Goal: Task Accomplishment & Management: Complete application form

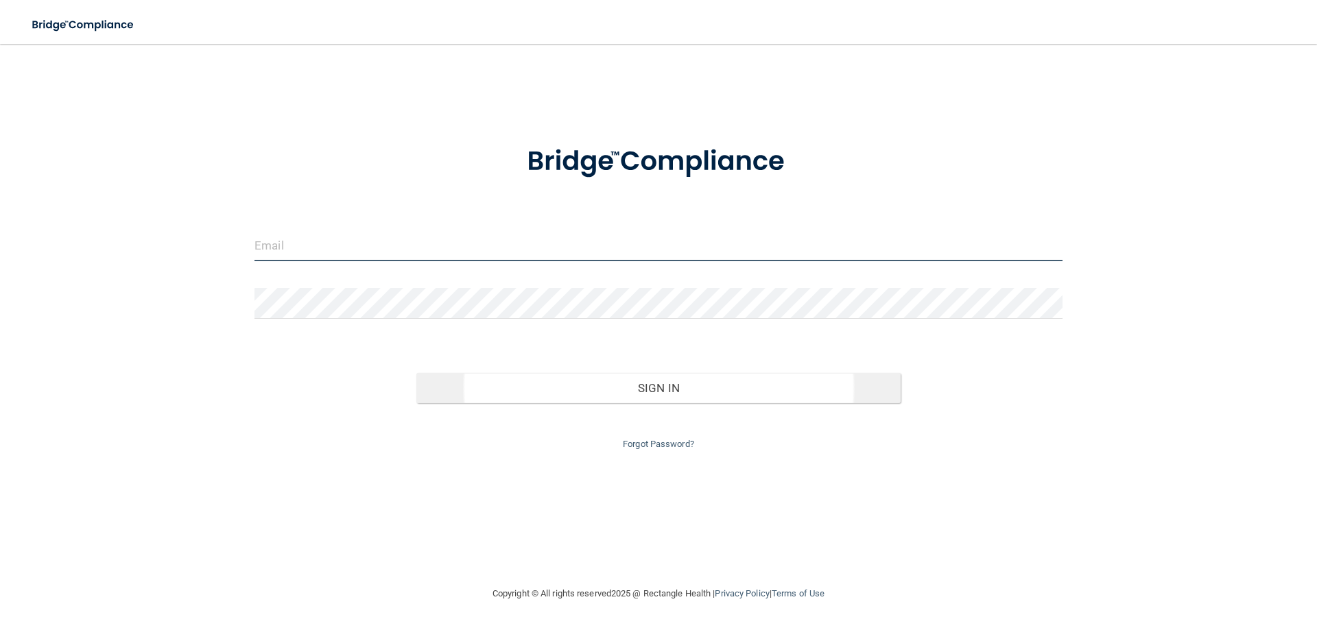
type input "[EMAIL_ADDRESS][DOMAIN_NAME]"
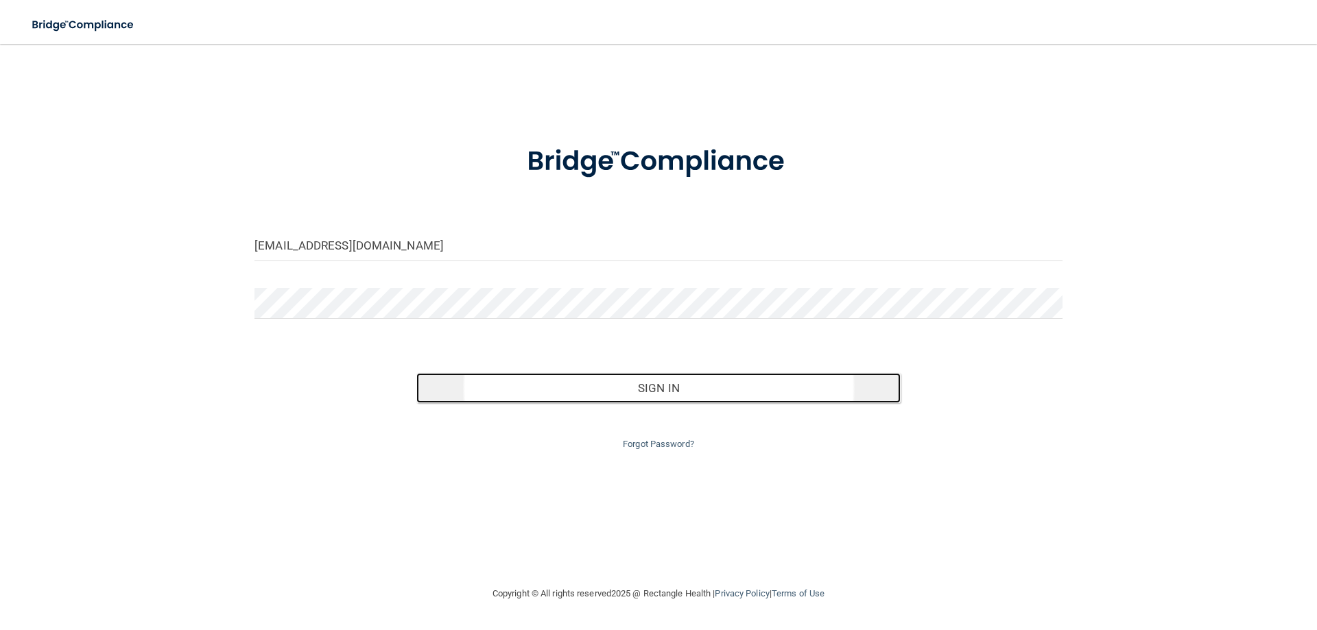
click at [510, 383] on button "Sign In" at bounding box center [658, 388] width 485 height 30
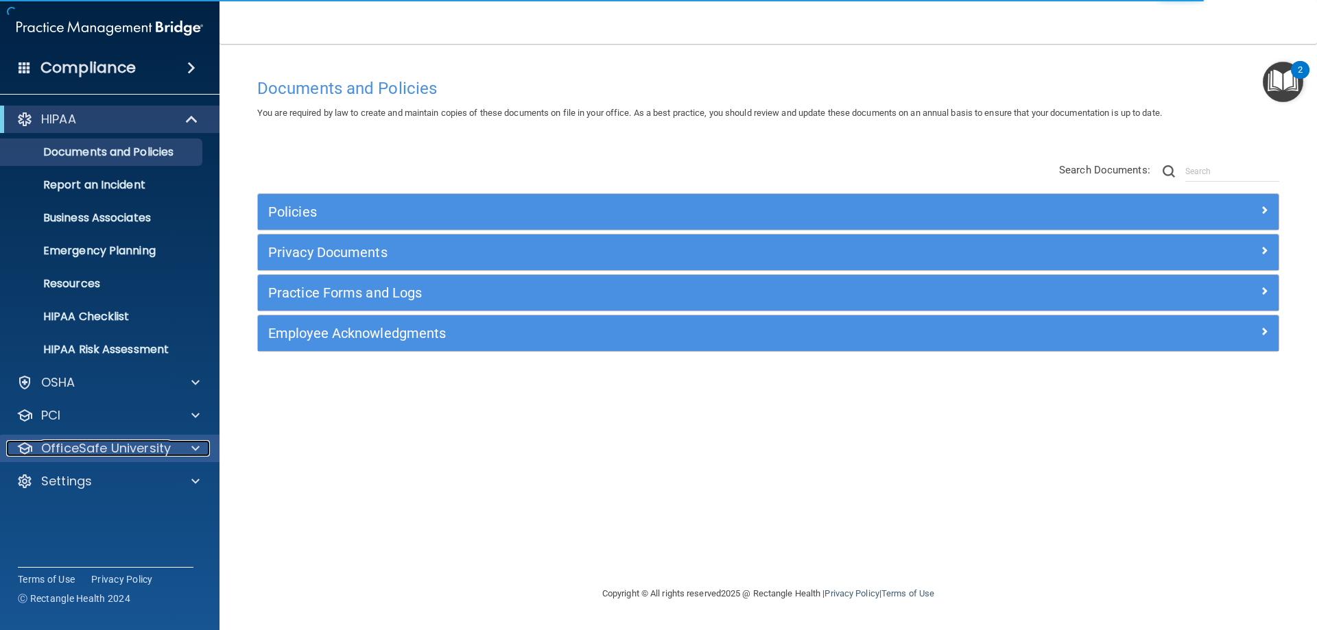
click at [93, 456] on p "OfficeSafe University" at bounding box center [106, 448] width 130 height 16
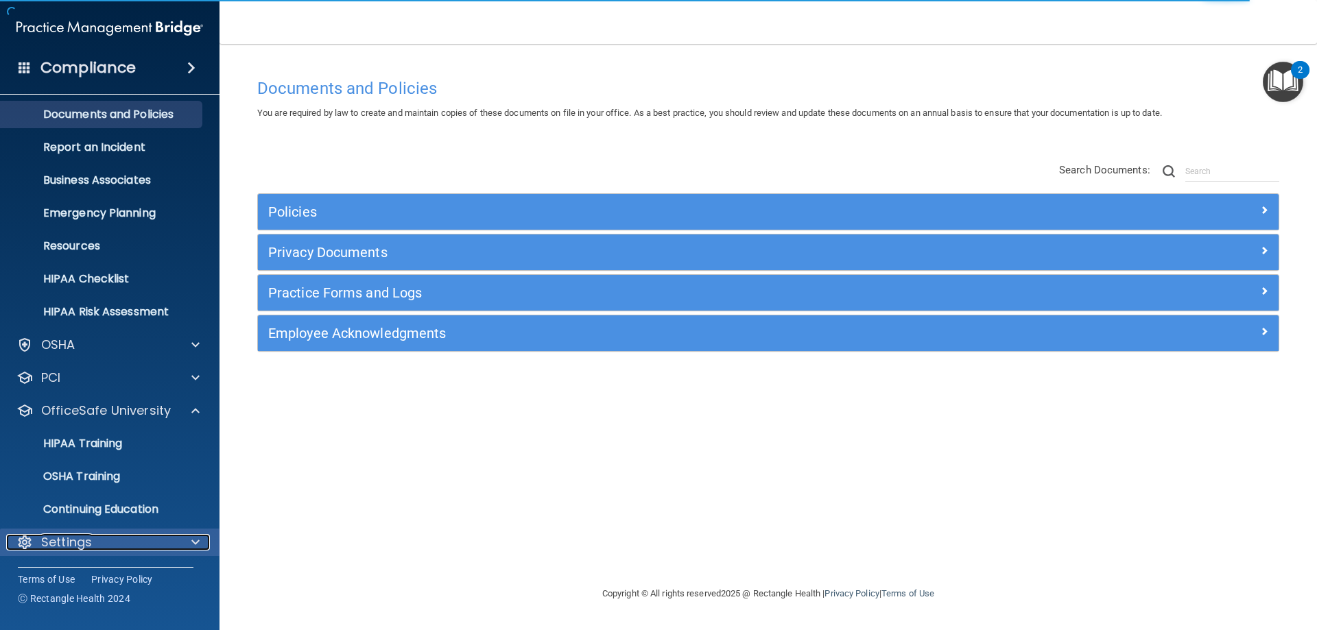
click at [84, 545] on p "Settings" at bounding box center [66, 542] width 51 height 16
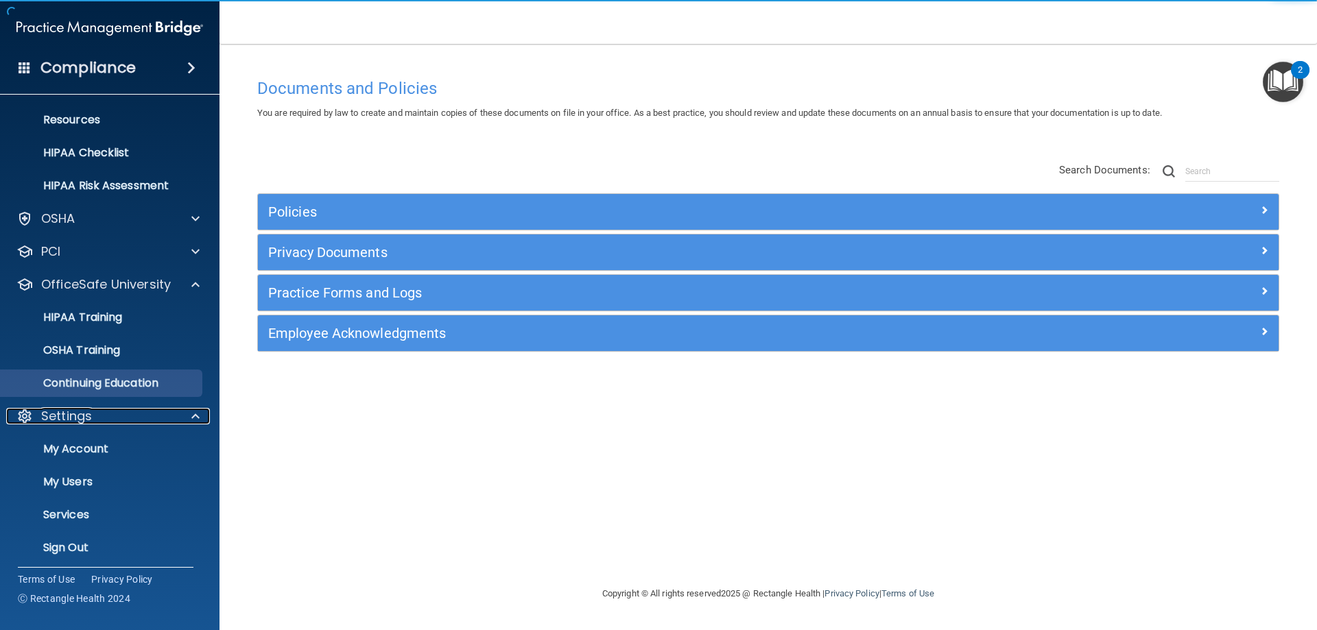
scroll to position [169, 0]
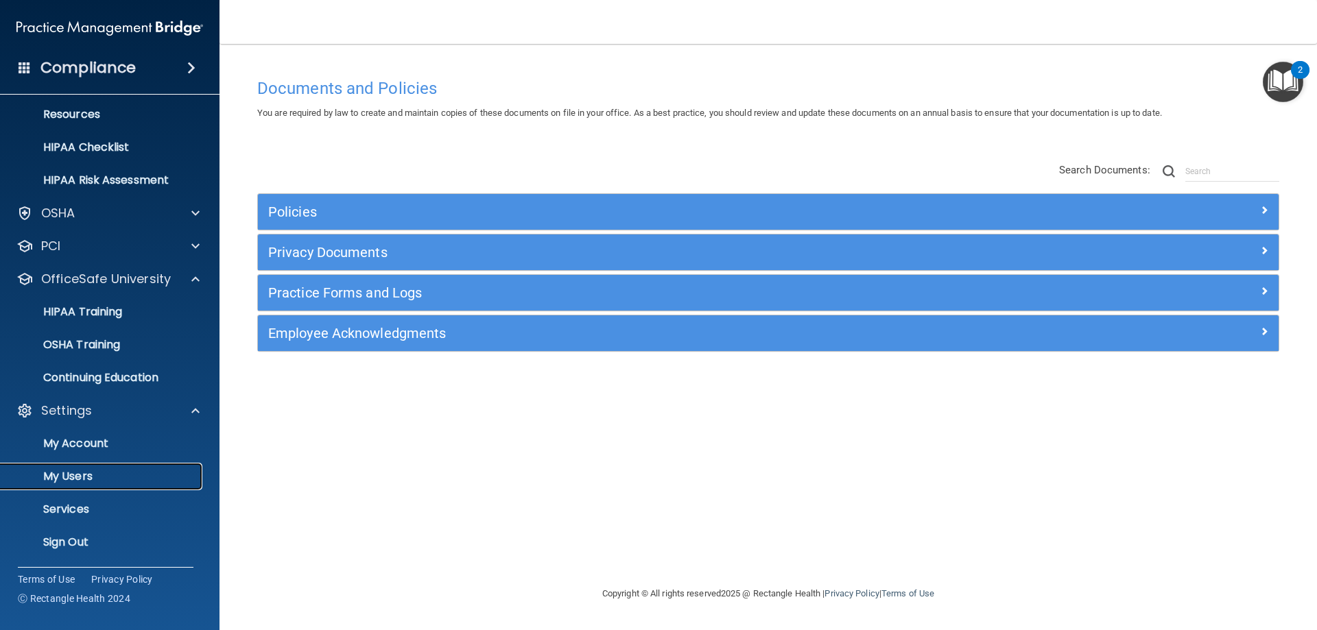
click at [104, 481] on p "My Users" at bounding box center [102, 477] width 187 height 14
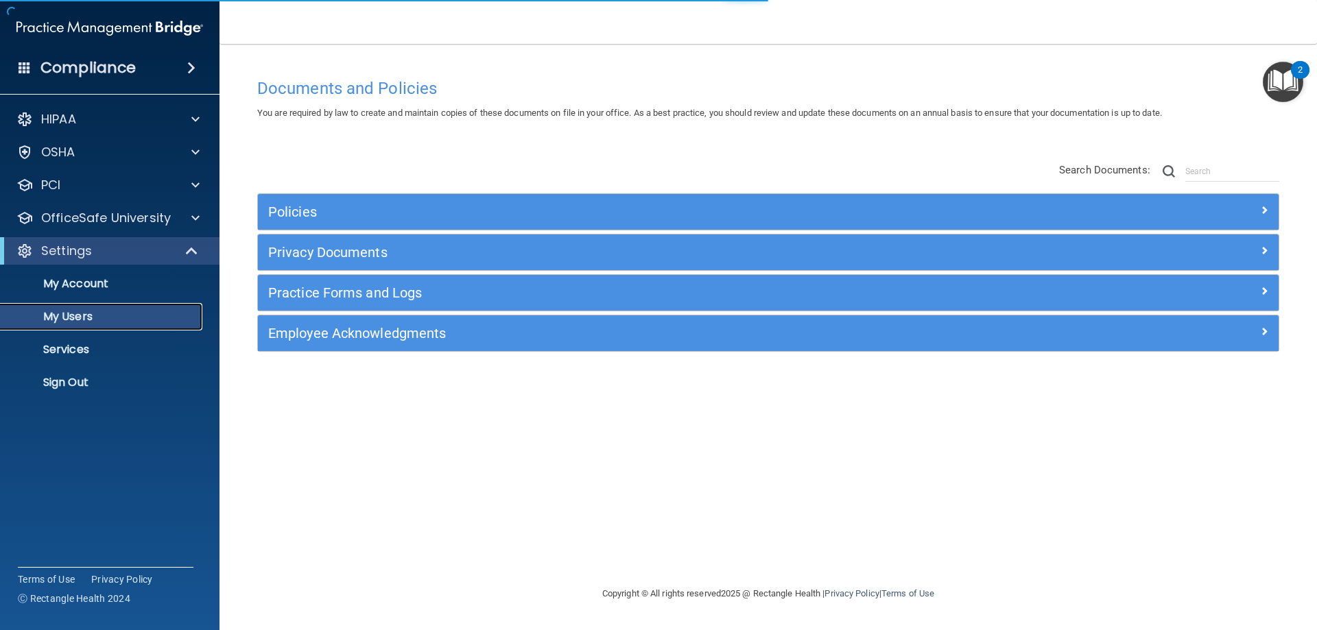
select select "20"
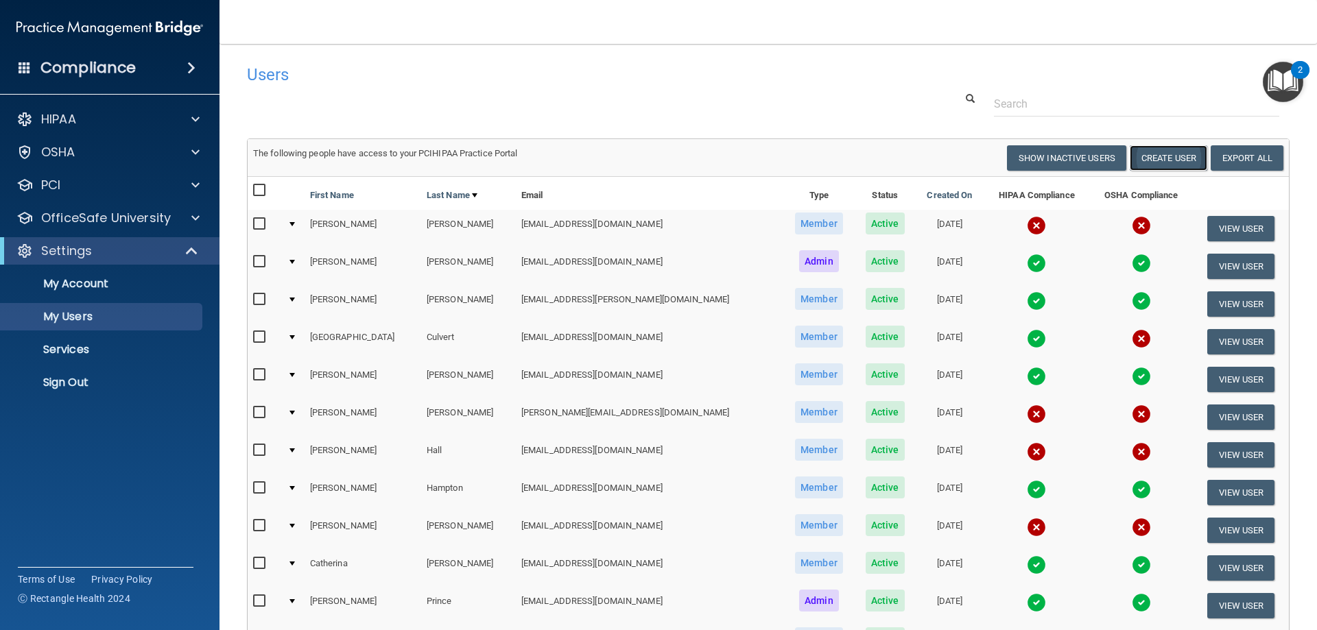
click at [1157, 156] on button "Create User" at bounding box center [1169, 157] width 78 height 25
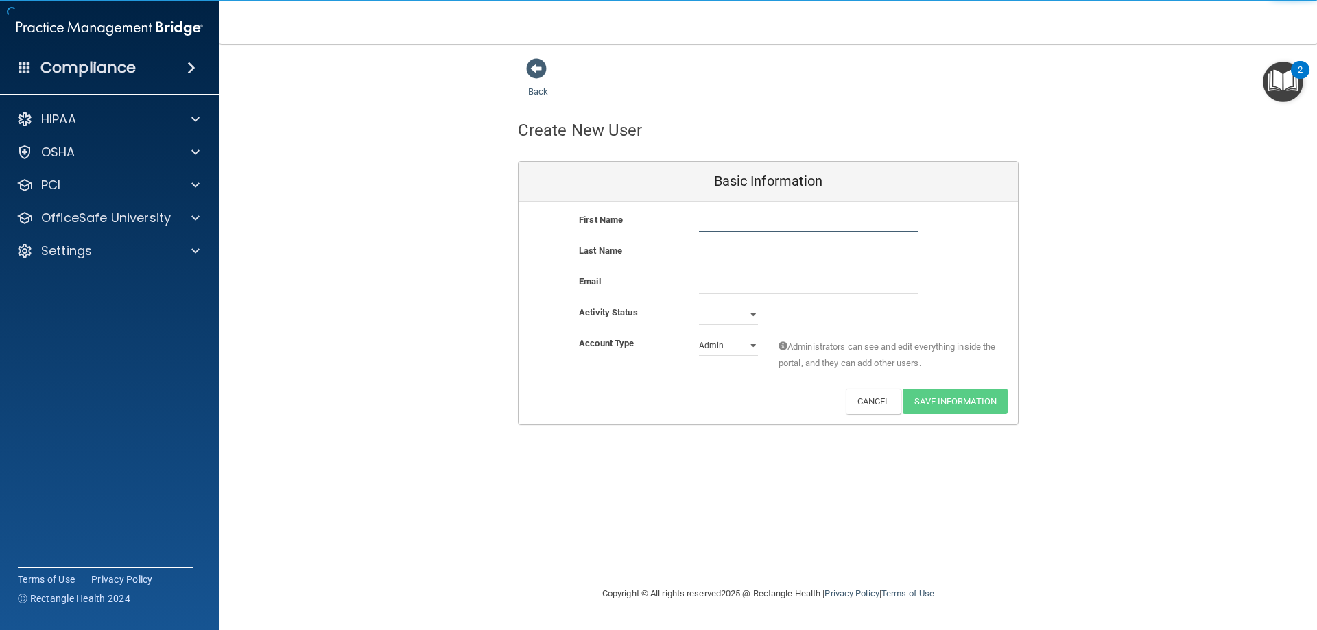
click at [725, 228] on input "text" at bounding box center [808, 222] width 219 height 21
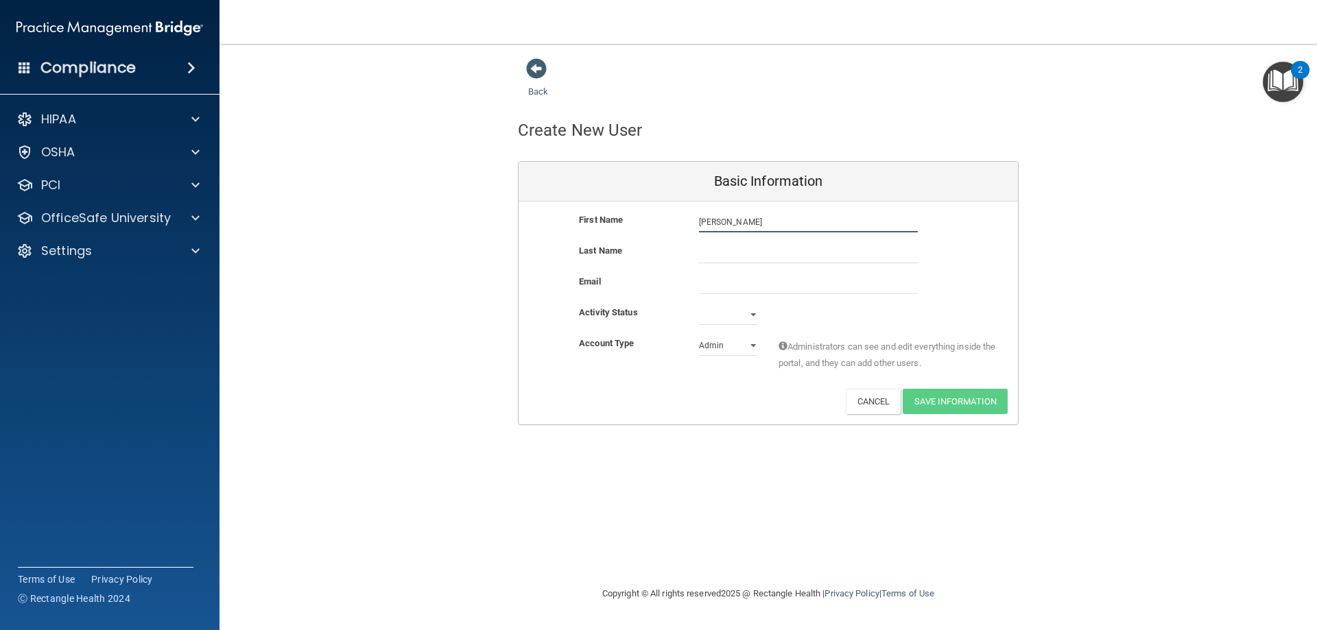
type input "[PERSON_NAME]"
type input "C"
type input "Allarding"
paste input "[EMAIL_ADDRESS][DOMAIN_NAME]"
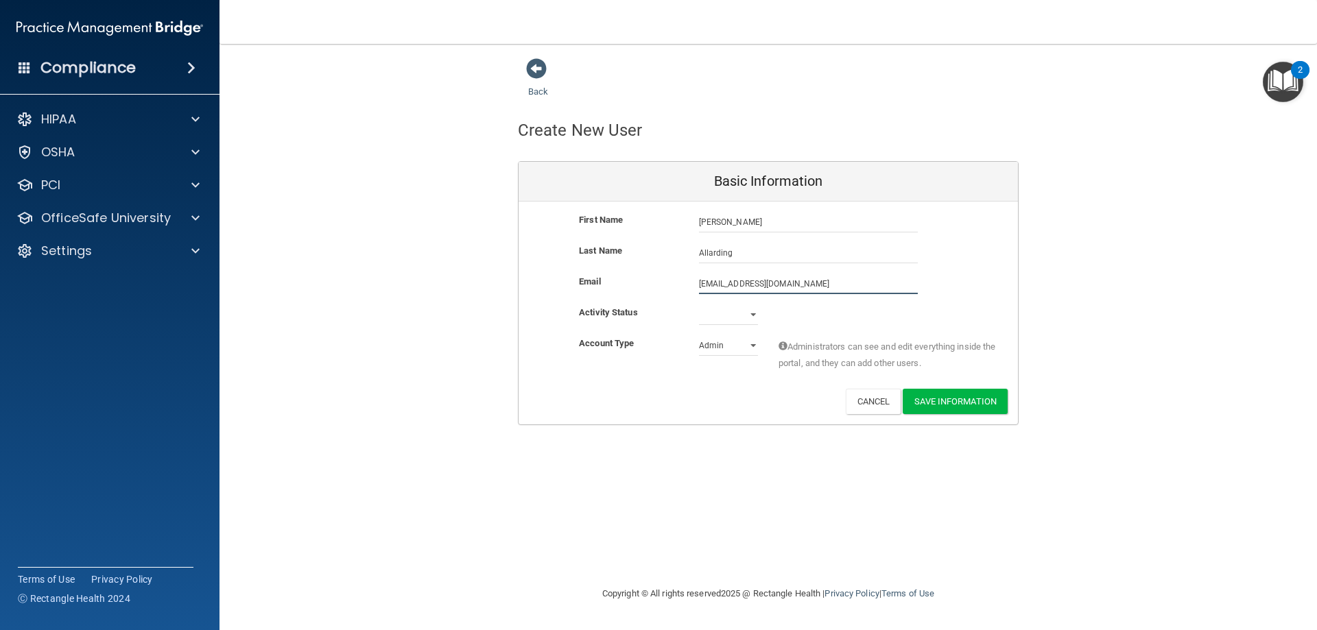
type input "[EMAIL_ADDRESS][DOMAIN_NAME]"
click at [750, 315] on select "Active Inactive" at bounding box center [728, 317] width 59 height 21
select select "active"
click at [699, 305] on select "Active Inactive" at bounding box center [728, 315] width 59 height 21
click at [719, 348] on select "Admin Member" at bounding box center [728, 345] width 59 height 21
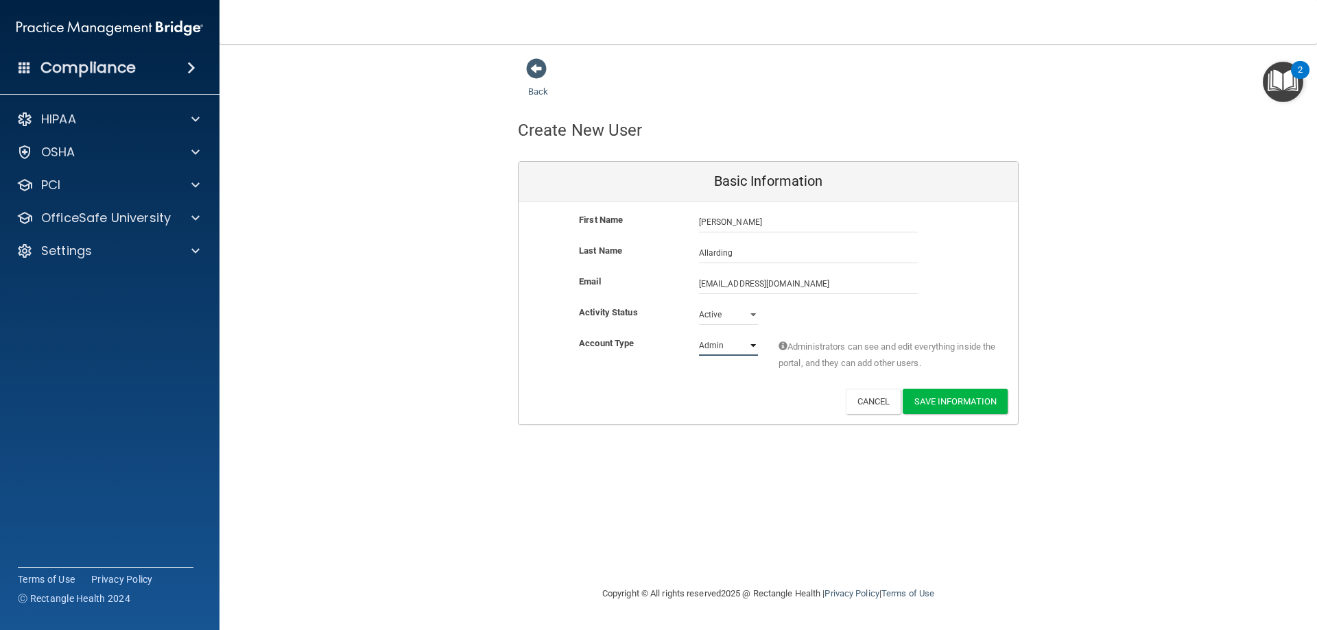
select select "practice_member"
click at [699, 335] on select "Admin Member" at bounding box center [728, 345] width 59 height 21
click at [932, 398] on button "Save Information" at bounding box center [955, 401] width 105 height 25
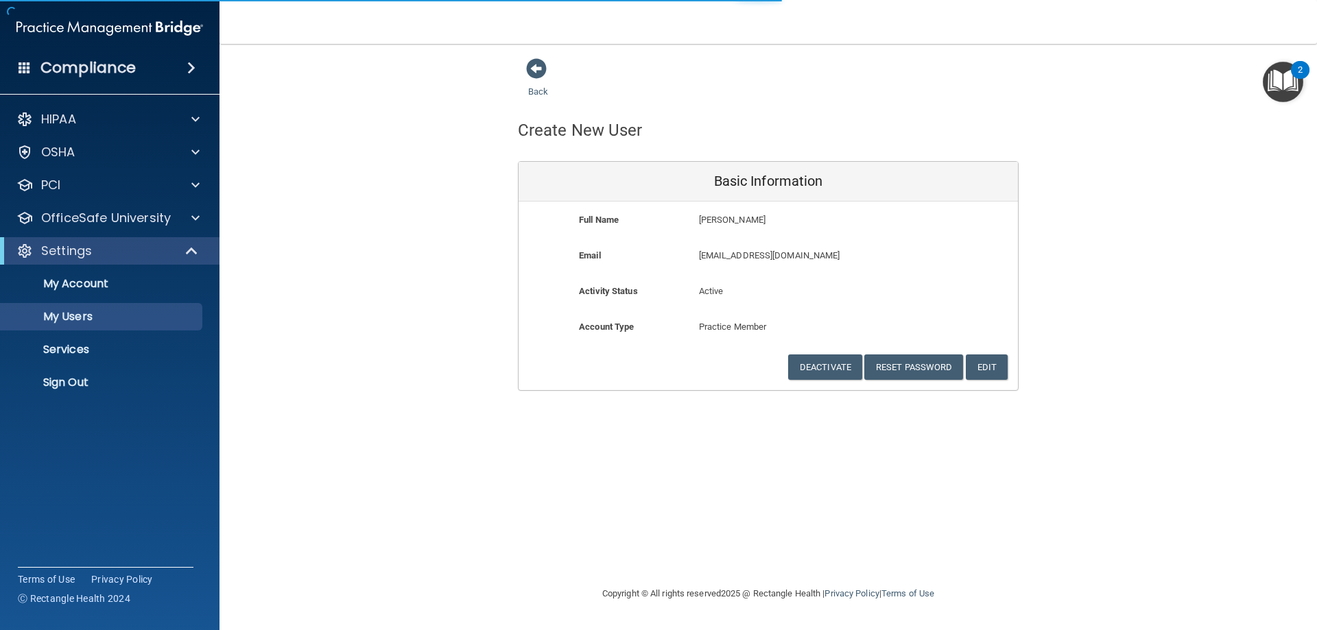
select select "20"
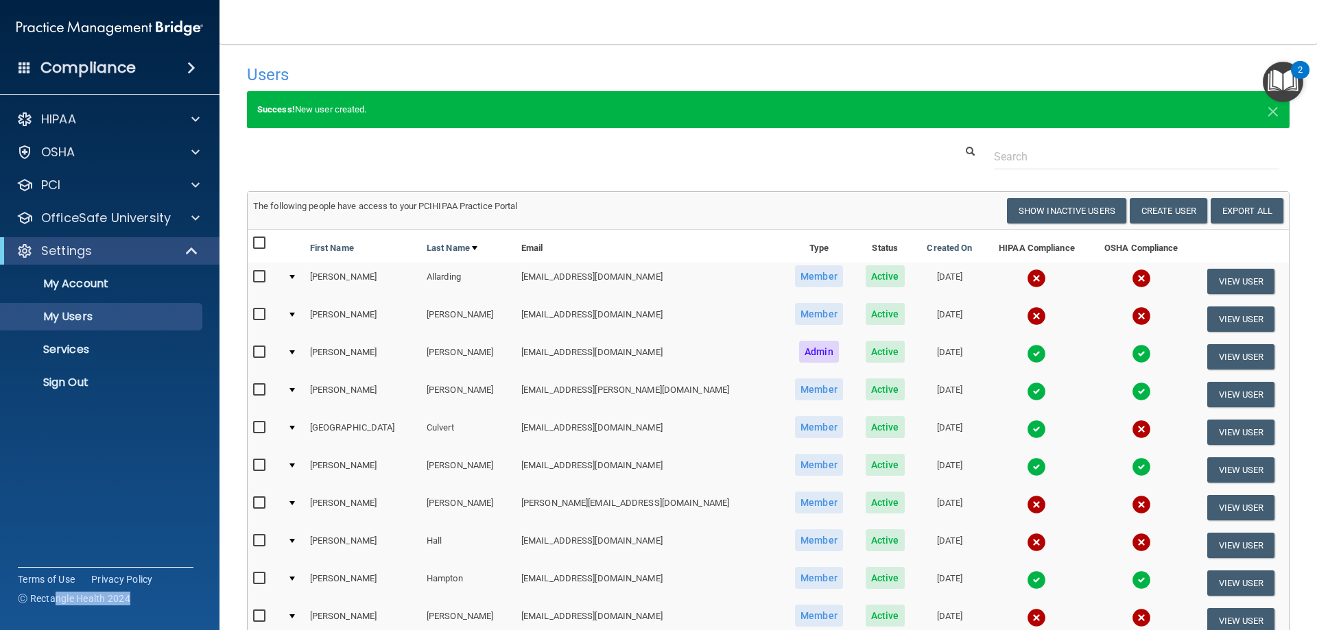
drag, startPoint x: 134, startPoint y: 605, endPoint x: 54, endPoint y: 599, distance: 80.5
click at [54, 599] on div "Terms of Use Privacy Policy Ⓒ Rectangle Health 2024" at bounding box center [106, 588] width 176 height 43
click at [97, 216] on p "OfficeSafe University" at bounding box center [106, 218] width 130 height 16
